Goal: Check status: Check status

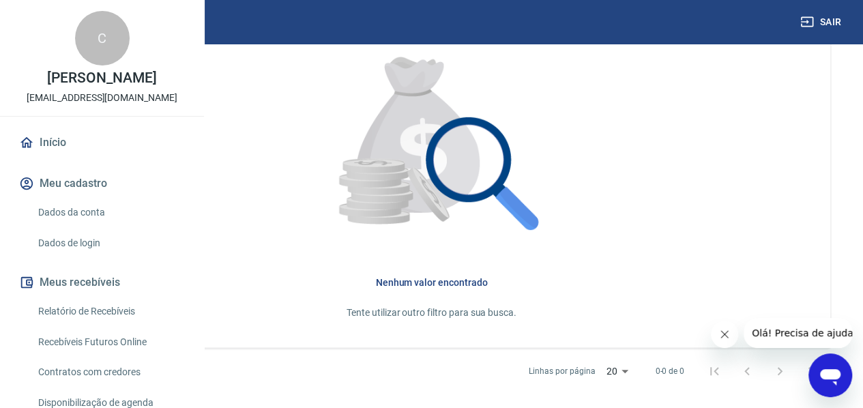
scroll to position [453, 0]
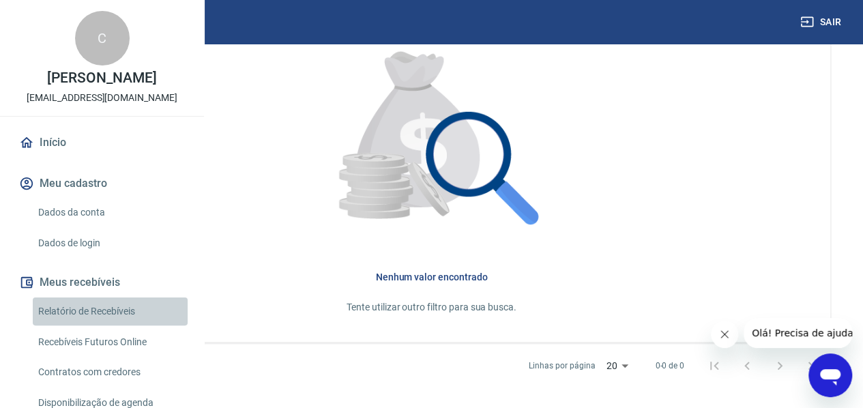
click at [128, 325] on link "Relatório de Recebíveis" at bounding box center [110, 311] width 155 height 28
